Goal: Task Accomplishment & Management: Complete application form

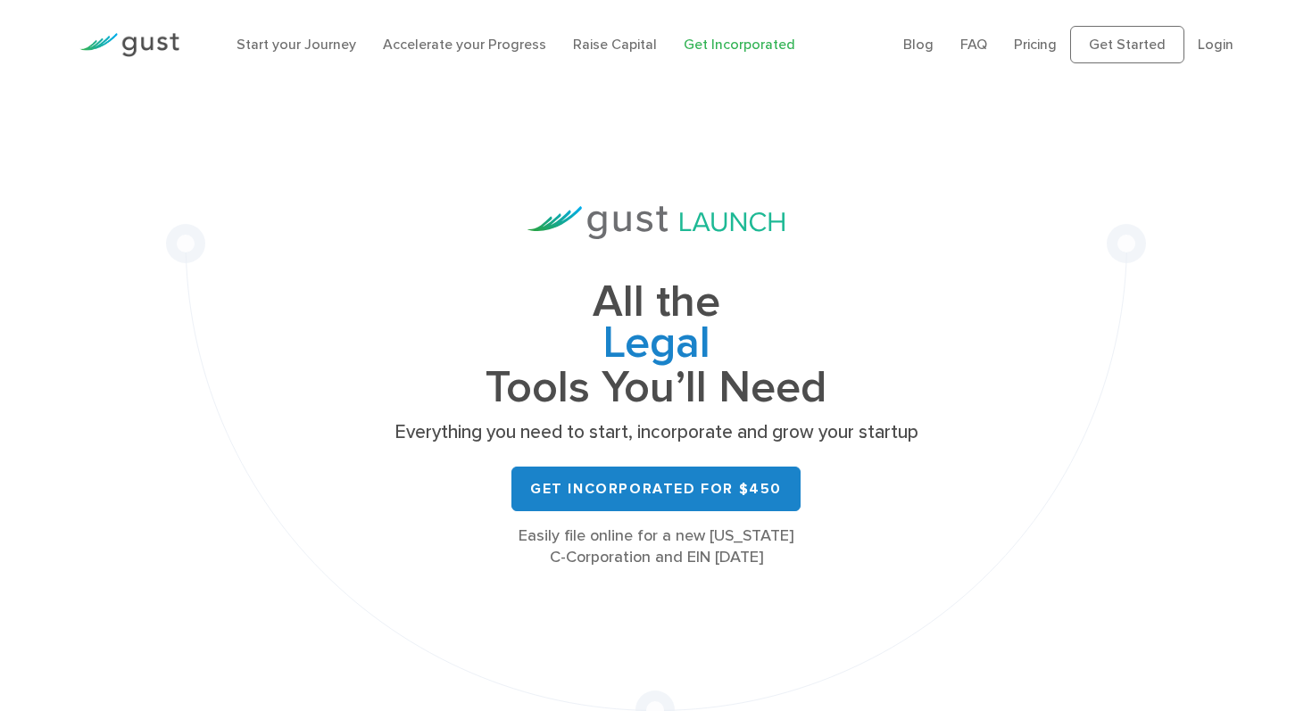
click at [156, 46] on img at bounding box center [129, 45] width 100 height 24
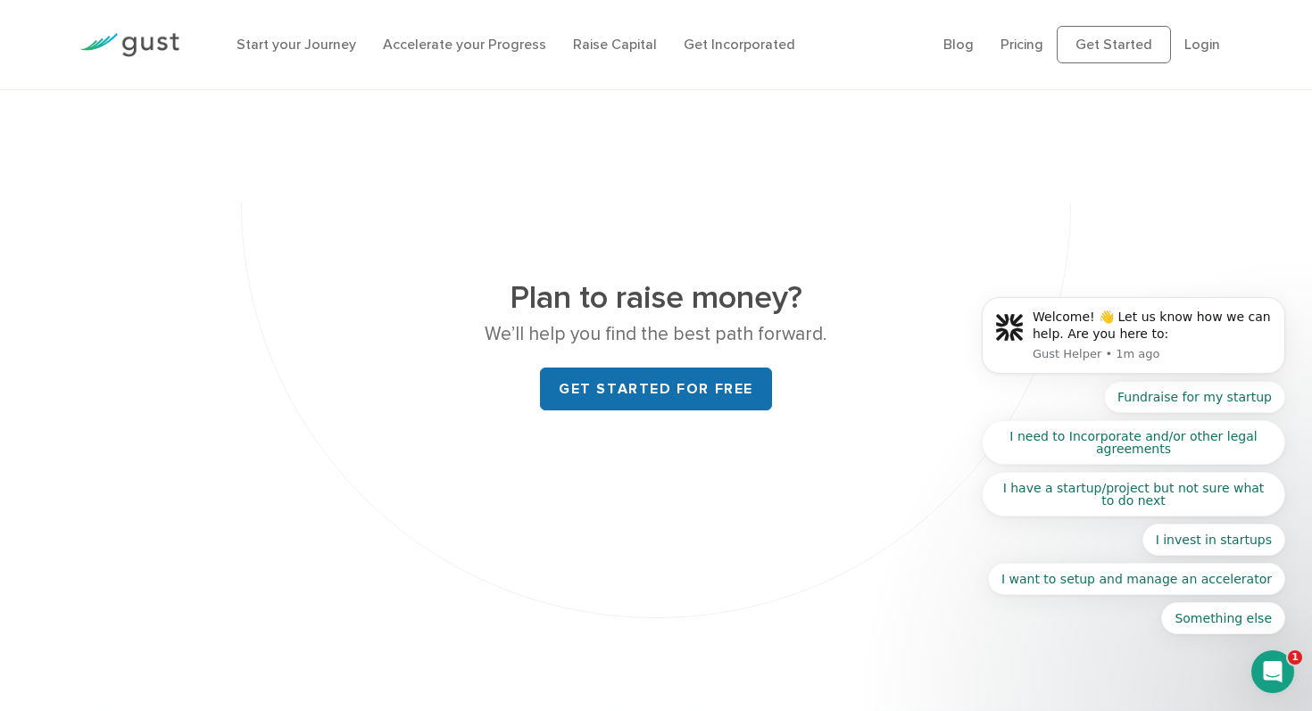
scroll to position [6777, 0]
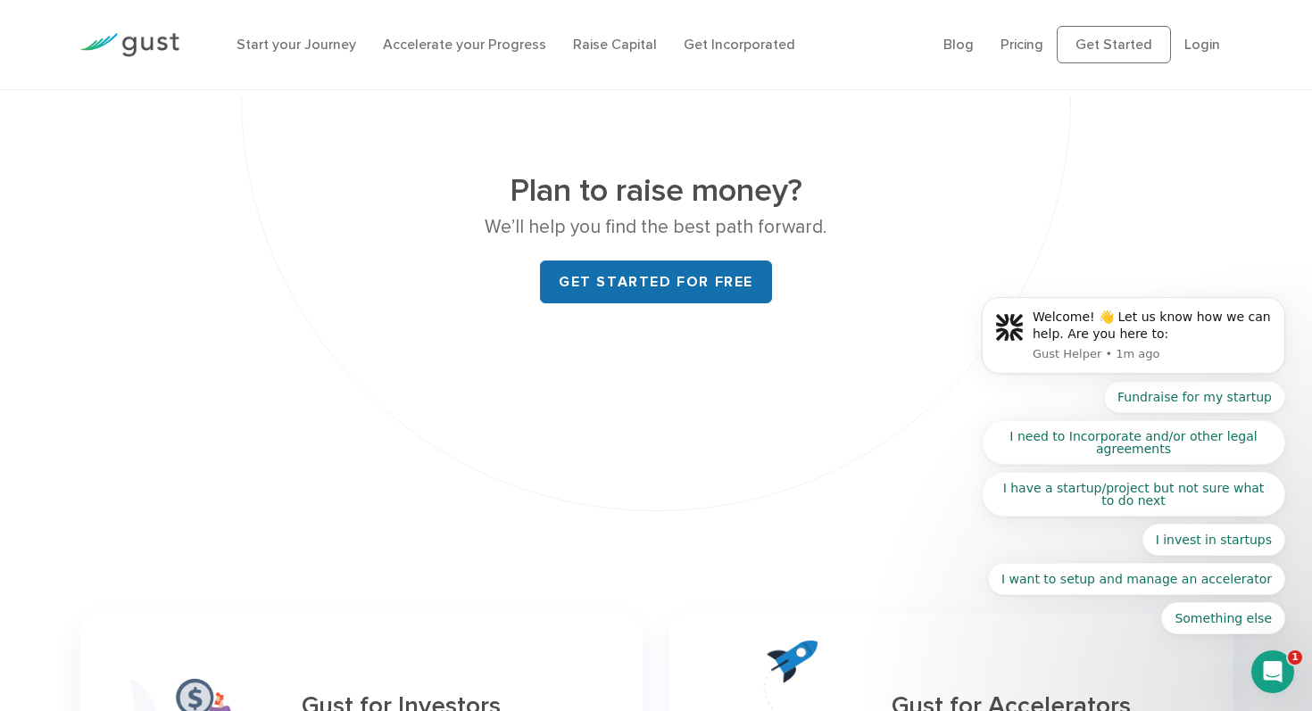
click at [682, 261] on link "Get started for free" at bounding box center [656, 282] width 232 height 43
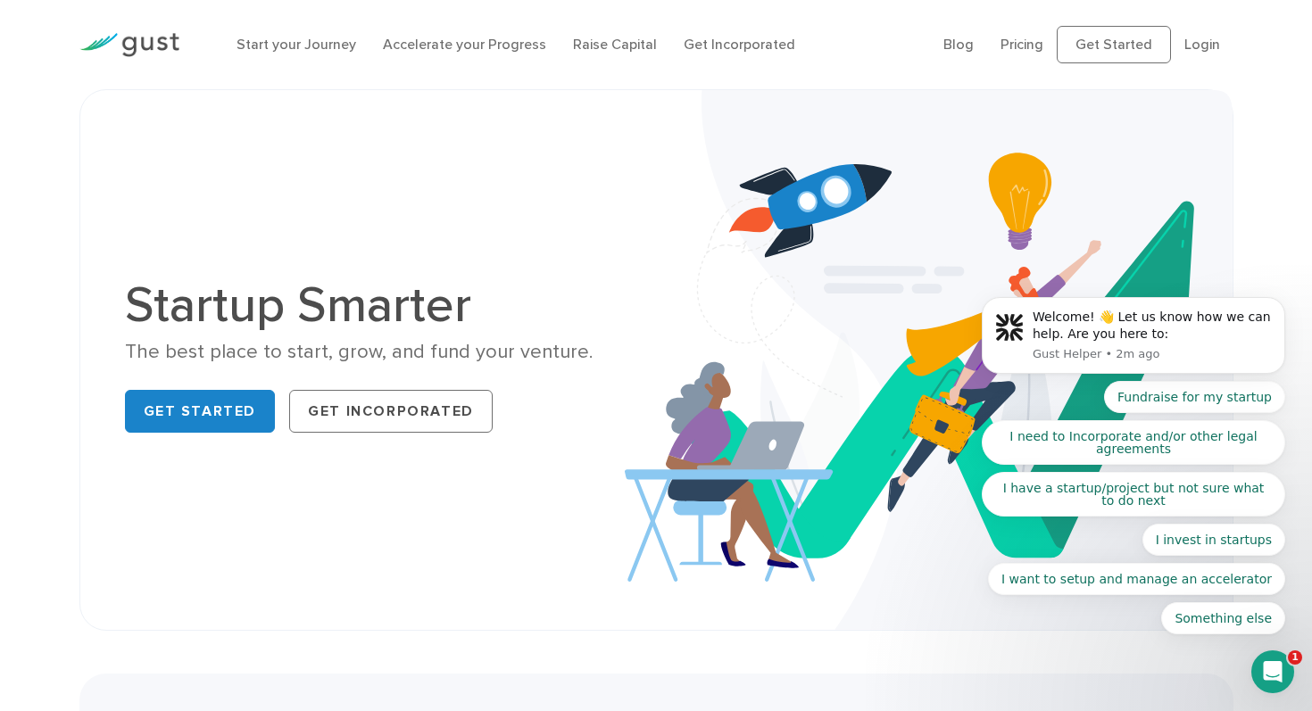
click at [1008, 47] on body "Welcome! 👋 Let us know how we can help. Are you here to: Gust Helper • 2m ago F…" at bounding box center [1133, 340] width 343 height 632
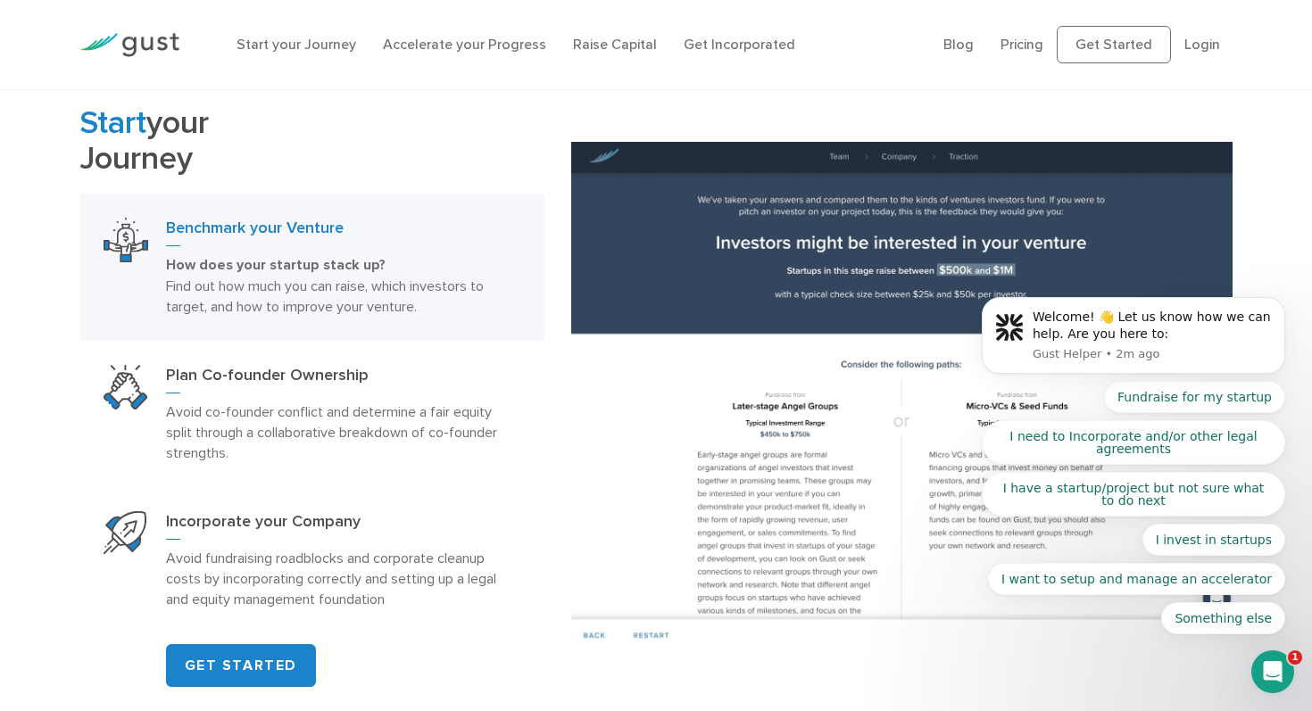
scroll to position [900, 0]
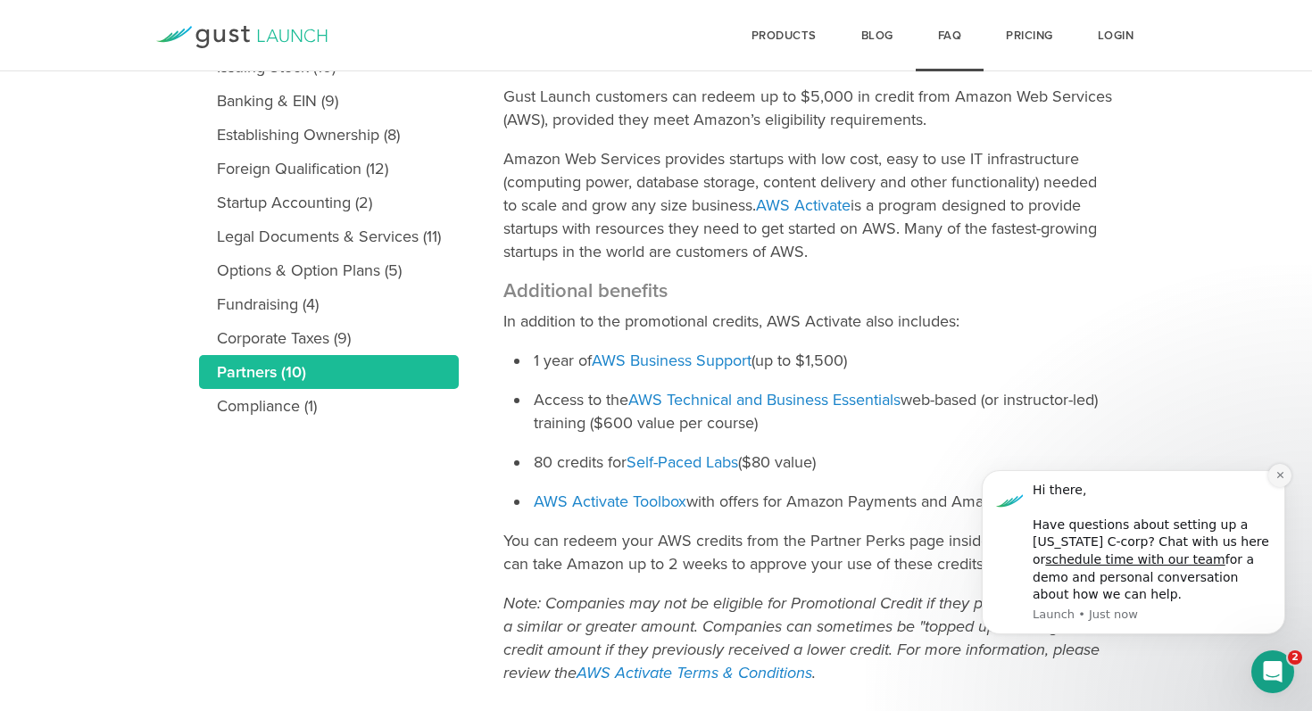
click at [1280, 472] on icon "Dismiss notification" at bounding box center [1280, 475] width 10 height 10
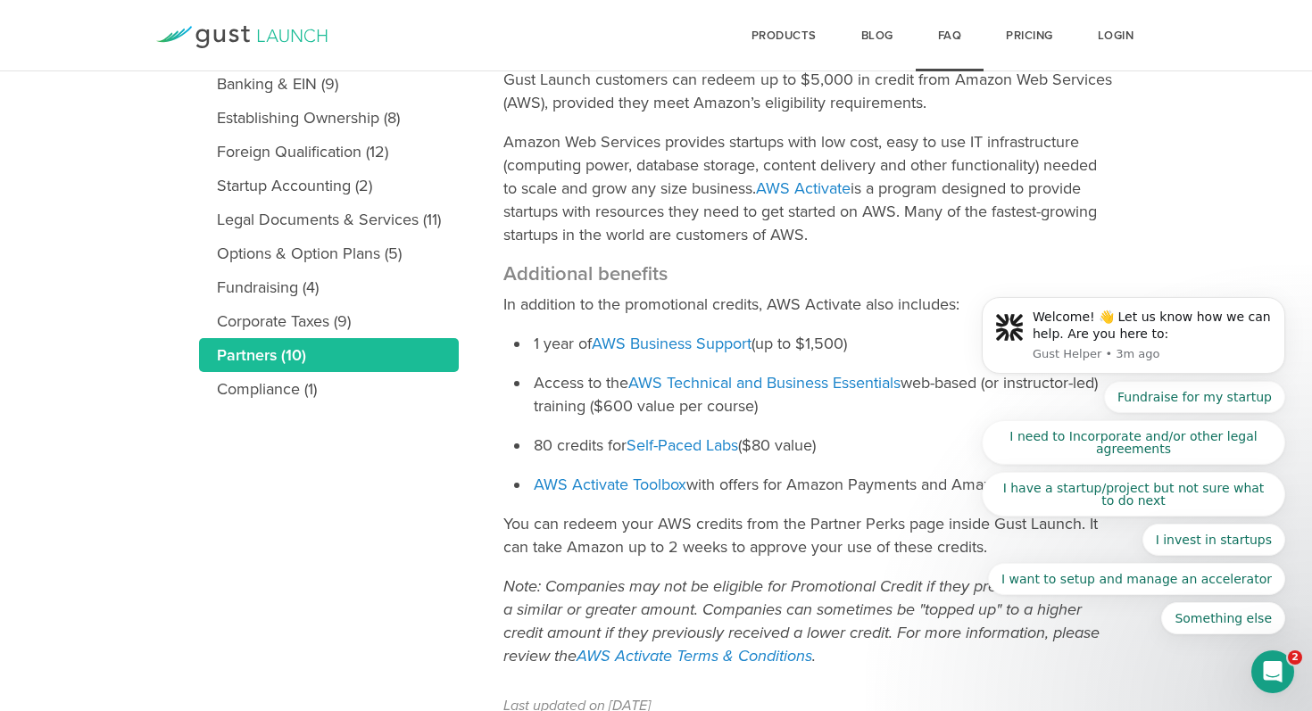
scroll to position [397, 0]
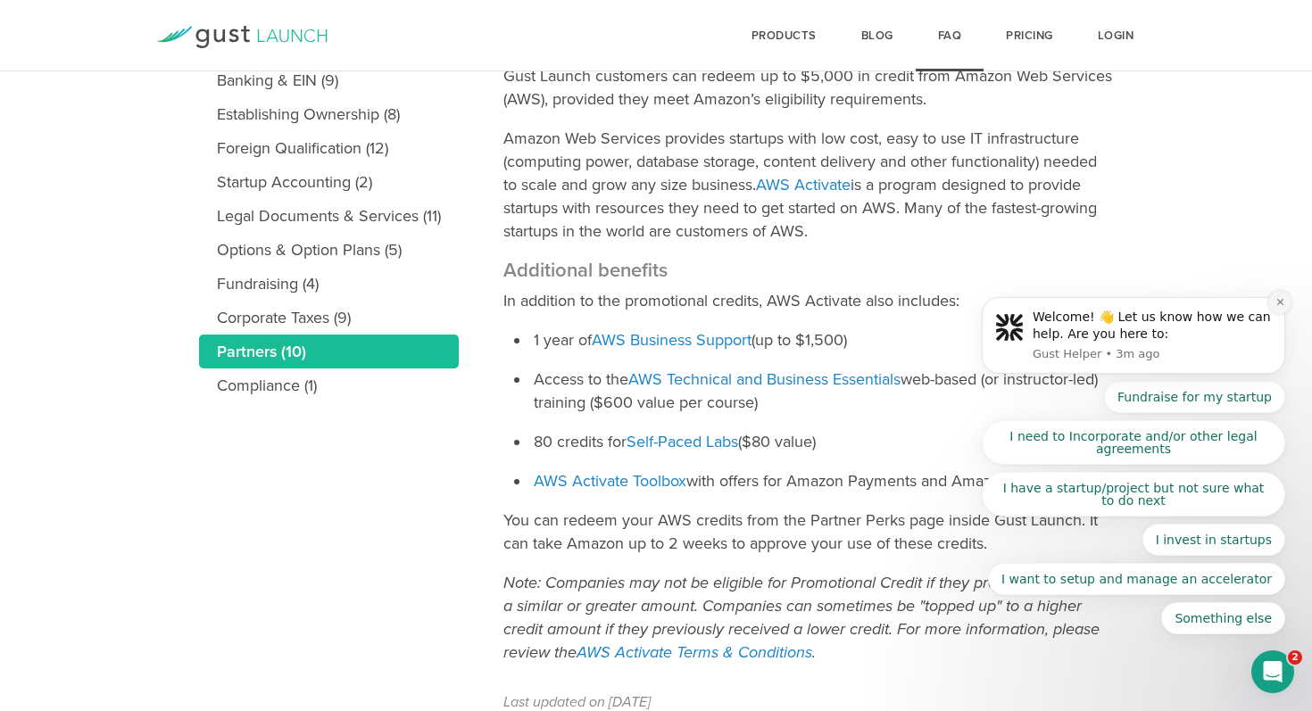
click at [1277, 306] on icon "Dismiss notification" at bounding box center [1280, 302] width 10 height 10
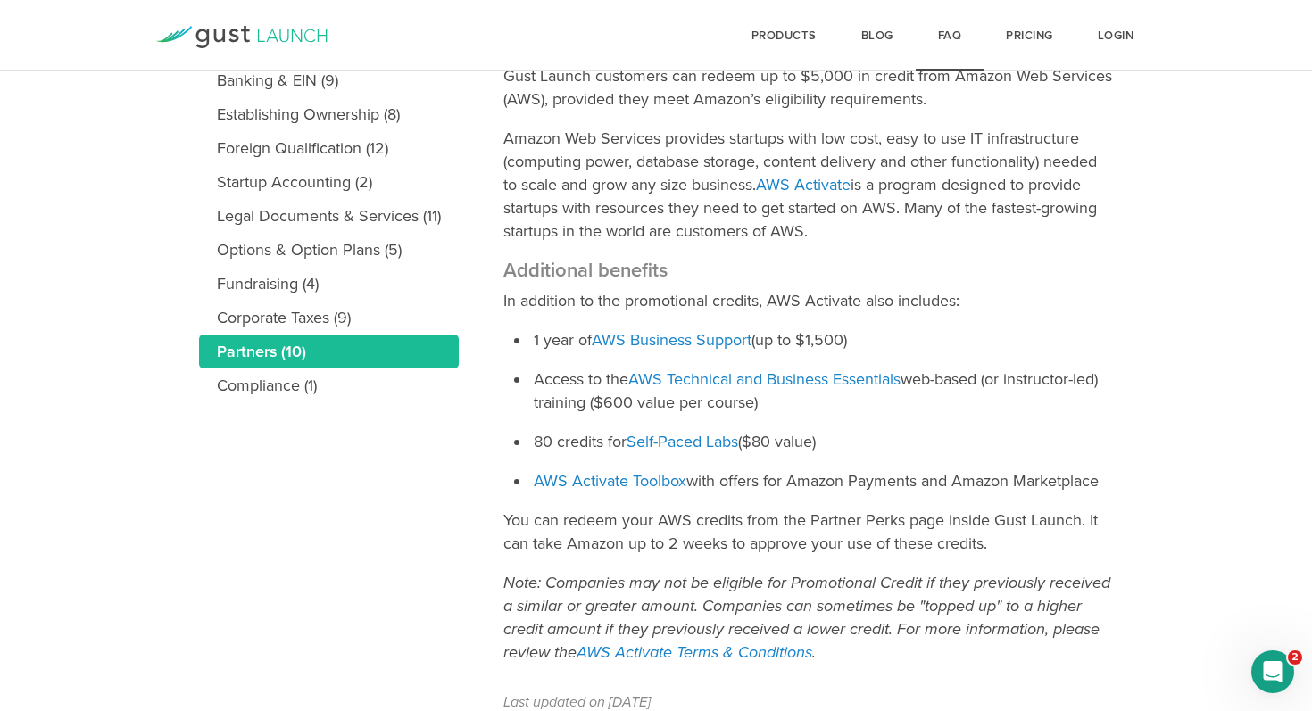
scroll to position [485, 0]
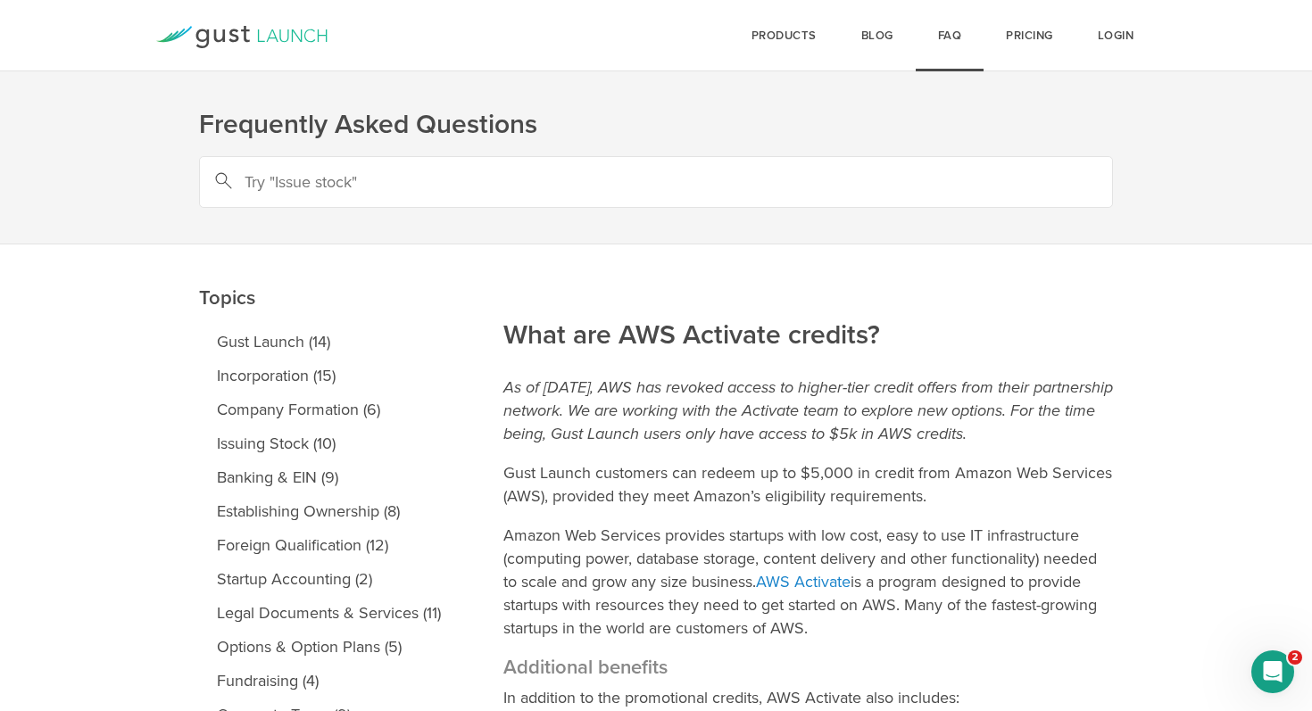
click at [244, 43] on icon at bounding box center [241, 37] width 171 height 22
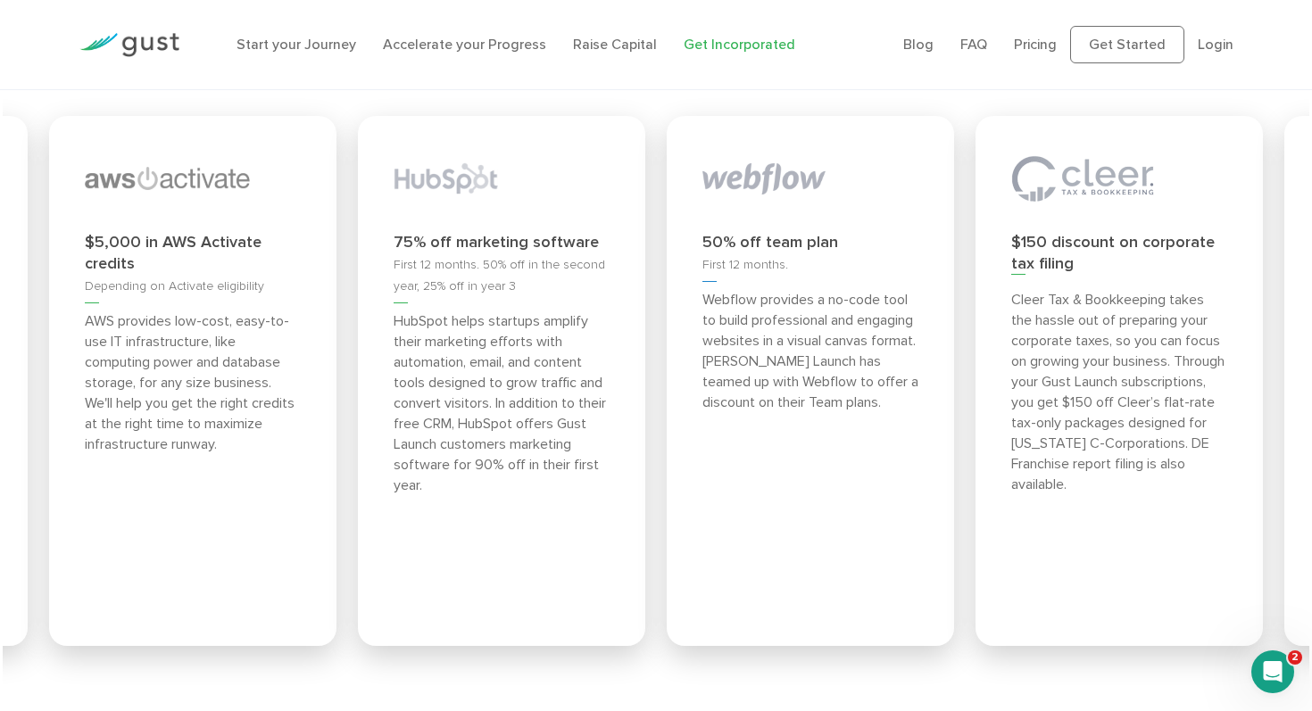
scroll to position [6911, 0]
